Goal: Navigation & Orientation: Find specific page/section

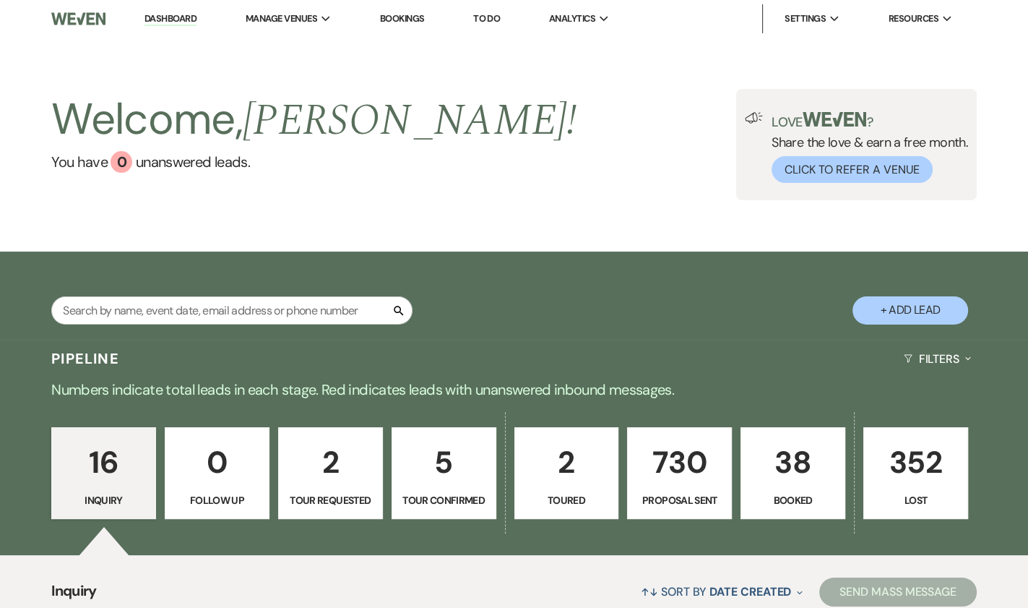
click at [181, 21] on link "Dashboard" at bounding box center [171, 19] width 52 height 14
click at [194, 30] on li "Dashboard" at bounding box center [170, 18] width 66 height 29
click at [152, 33] on li "Dashboard" at bounding box center [170, 18] width 66 height 29
